Goal: Obtain resource: Download file/media

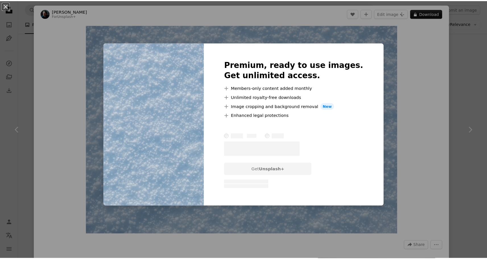
scroll to position [4273, 0]
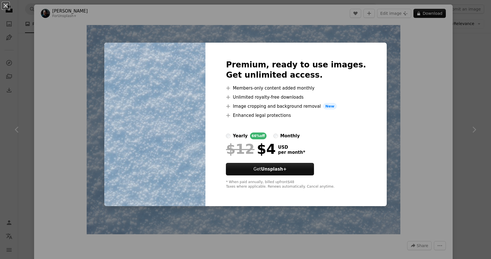
click at [395, 66] on div "An X shape Premium, ready to use images. Get unlimited access. A plus sign Memb…" at bounding box center [245, 129] width 491 height 259
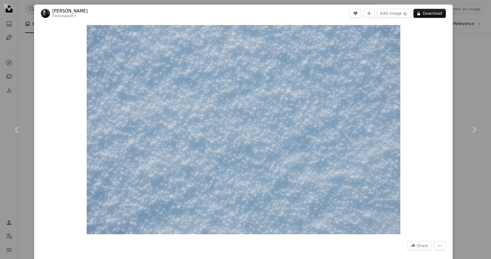
click at [480, 66] on div "An X shape Chevron left Chevron right [PERSON_NAME] For Unsplash+ A heart A plu…" at bounding box center [245, 129] width 491 height 259
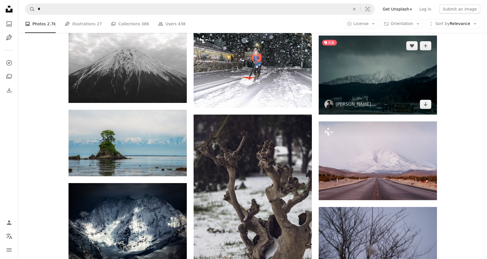
scroll to position [6130, 0]
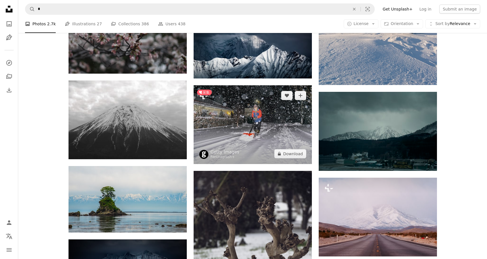
click at [276, 110] on img at bounding box center [252, 124] width 118 height 79
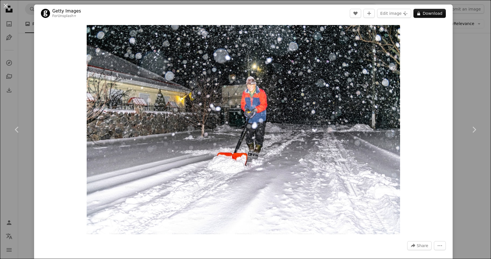
click at [466, 73] on div "An X shape Chevron left Chevron right Getty Images For Unsplash+ A heart A plus…" at bounding box center [245, 129] width 491 height 259
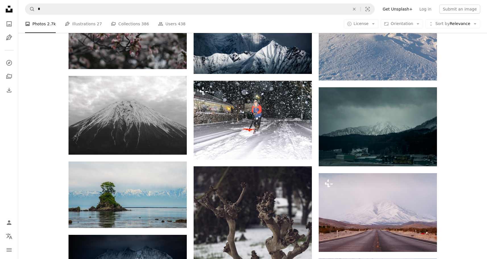
scroll to position [6077, 0]
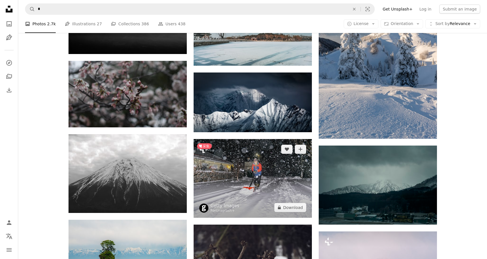
click at [268, 185] on img at bounding box center [252, 178] width 118 height 79
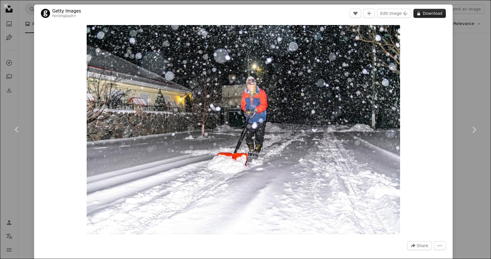
click at [420, 15] on button "A lock Download" at bounding box center [429, 13] width 32 height 9
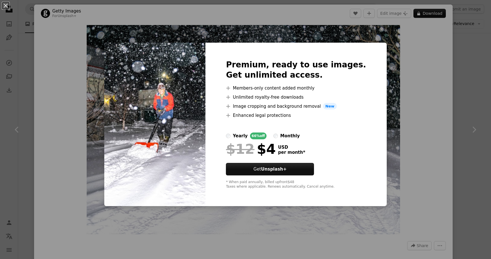
click at [432, 65] on div "An X shape Premium, ready to use images. Get unlimited access. A plus sign Memb…" at bounding box center [245, 129] width 491 height 259
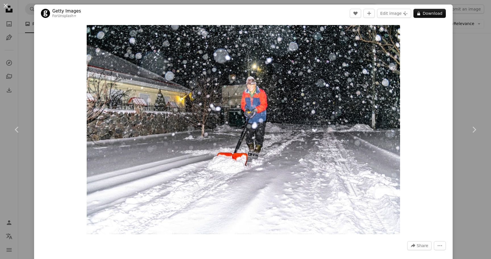
click at [449, 79] on div "An X shape Chevron left Chevron right Getty Images For Unsplash+ A heart A plus…" at bounding box center [245, 129] width 491 height 259
